Goal: Information Seeking & Learning: Check status

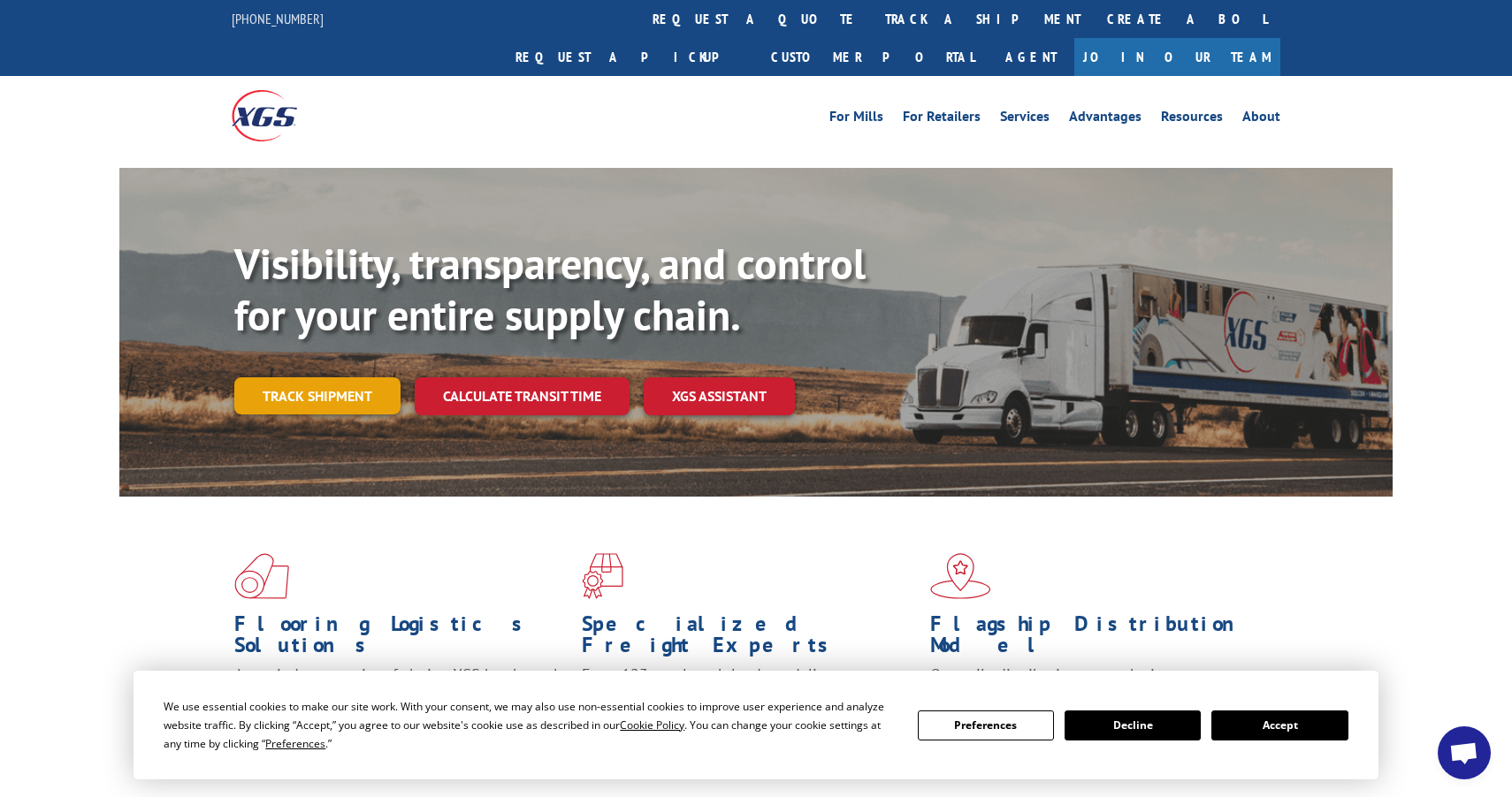
click at [354, 378] on link "Track shipment" at bounding box center [317, 397] width 166 height 37
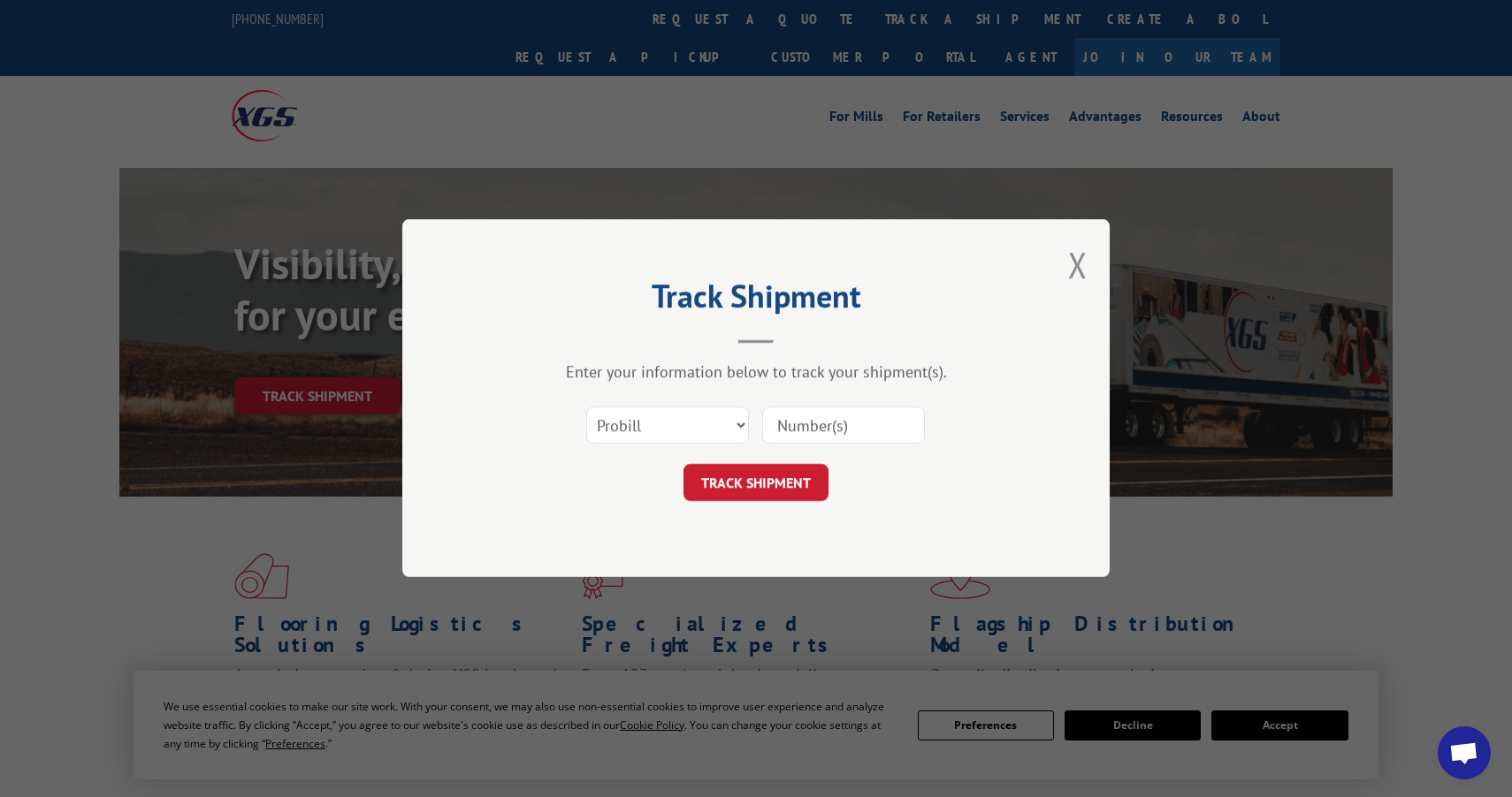
click at [855, 412] on input at bounding box center [843, 426] width 163 height 37
paste input "17119782"
type input "17119782"
click at [773, 483] on button "TRACK SHIPMENT" at bounding box center [756, 484] width 145 height 37
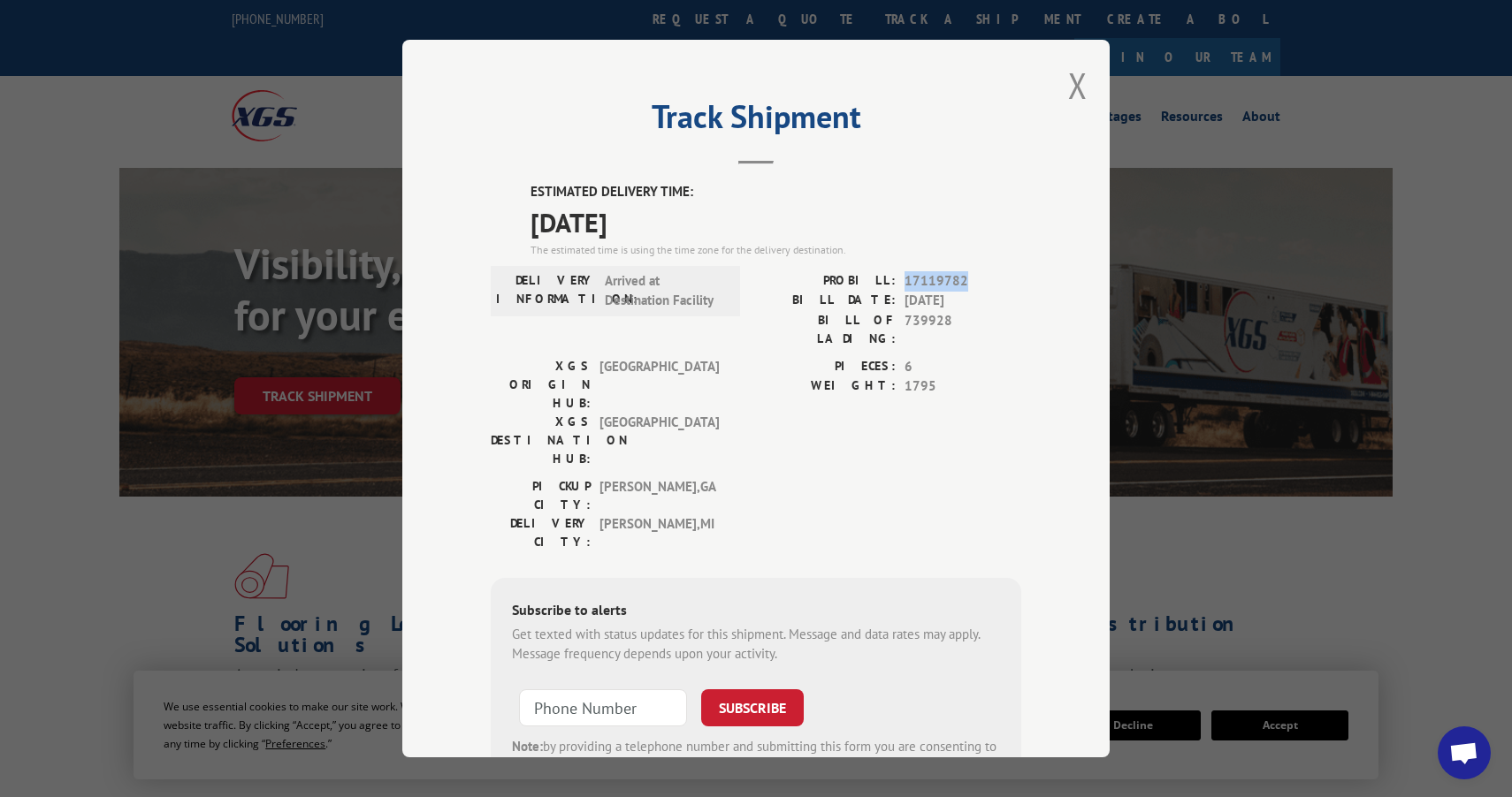
drag, startPoint x: 972, startPoint y: 280, endPoint x: 905, endPoint y: 281, distance: 67.0
click at [905, 281] on div "PROBILL: 17119782" at bounding box center [888, 281] width 265 height 21
copy span "17119782"
click at [1071, 79] on button "Close modal" at bounding box center [1078, 85] width 20 height 47
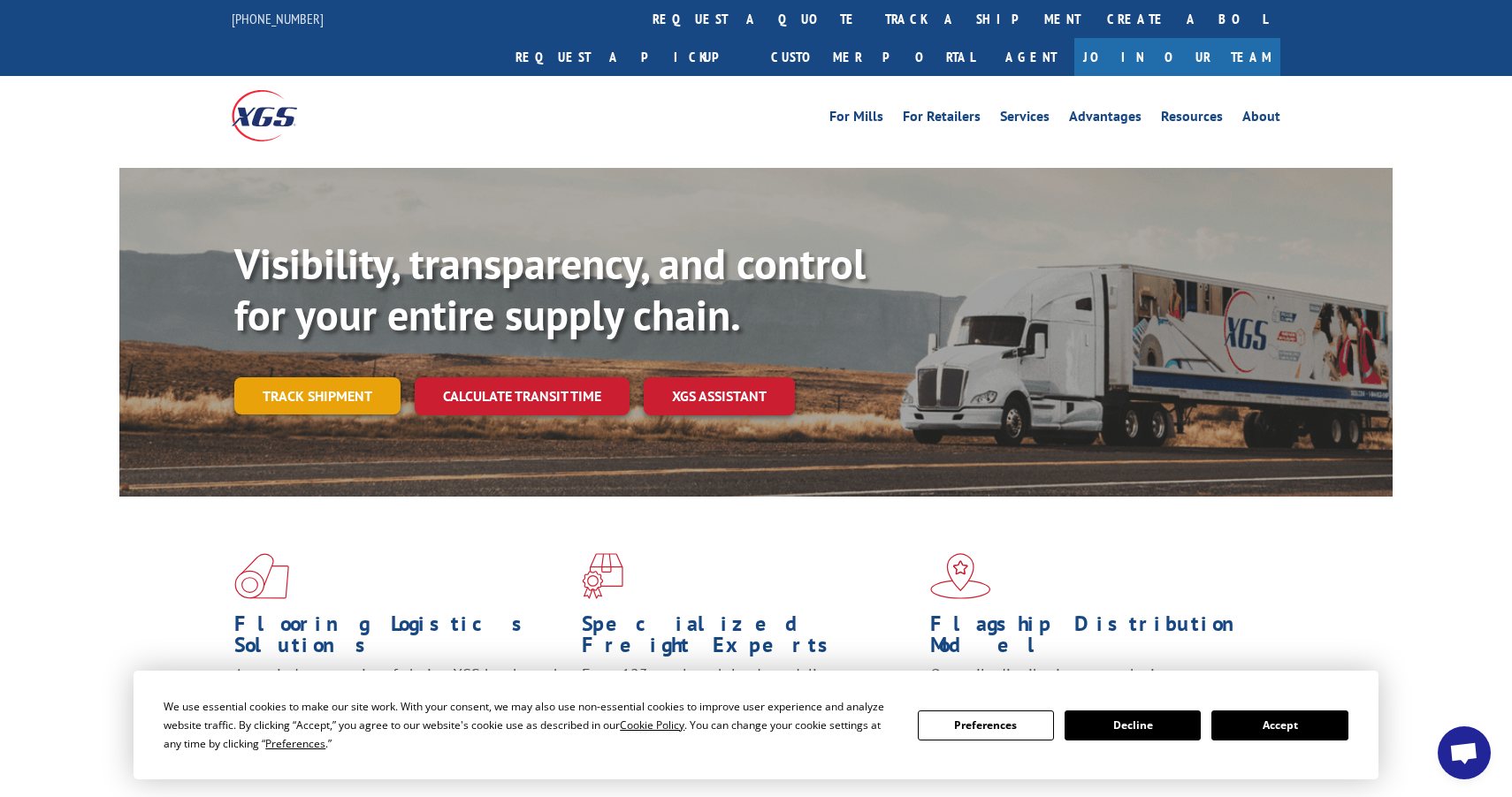
click at [378, 378] on link "Track shipment" at bounding box center [317, 397] width 166 height 37
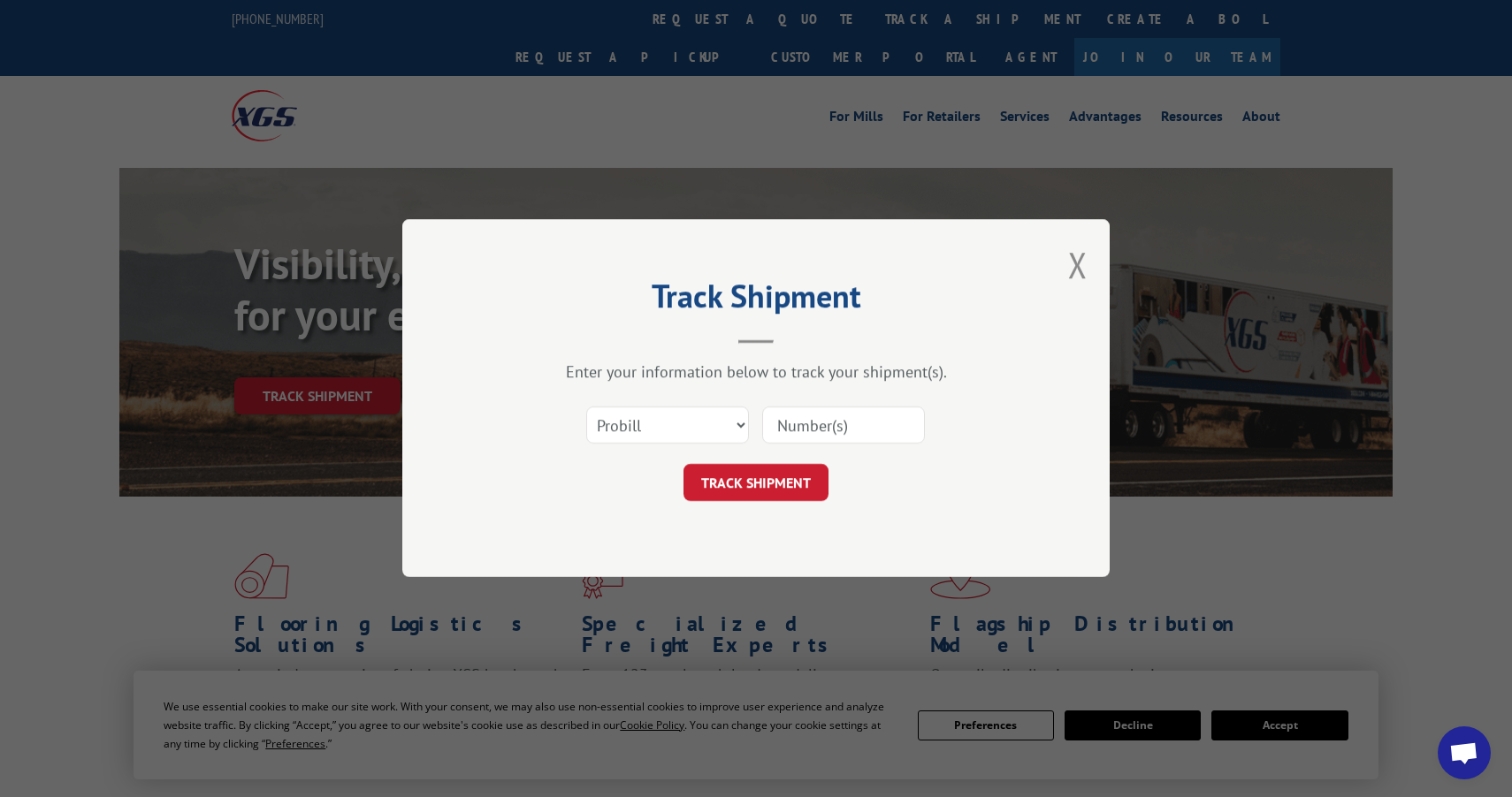
click at [815, 414] on input at bounding box center [843, 426] width 163 height 37
paste input "17119782"
type input "17119782"
click at [790, 482] on button "TRACK SHIPMENT" at bounding box center [756, 484] width 145 height 37
